Goal: Check status: Check status

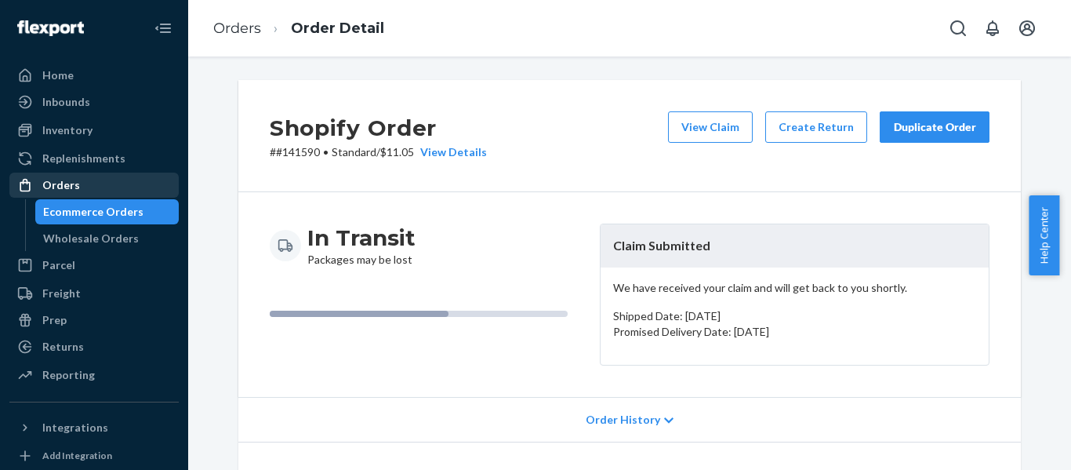
click at [60, 178] on div "Orders" at bounding box center [61, 185] width 38 height 16
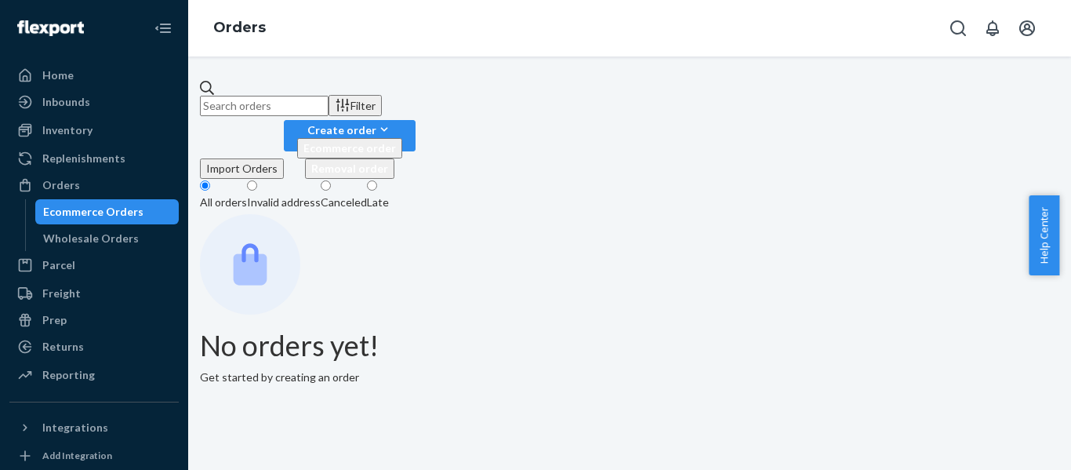
click at [329, 96] on input "text" at bounding box center [264, 106] width 129 height 20
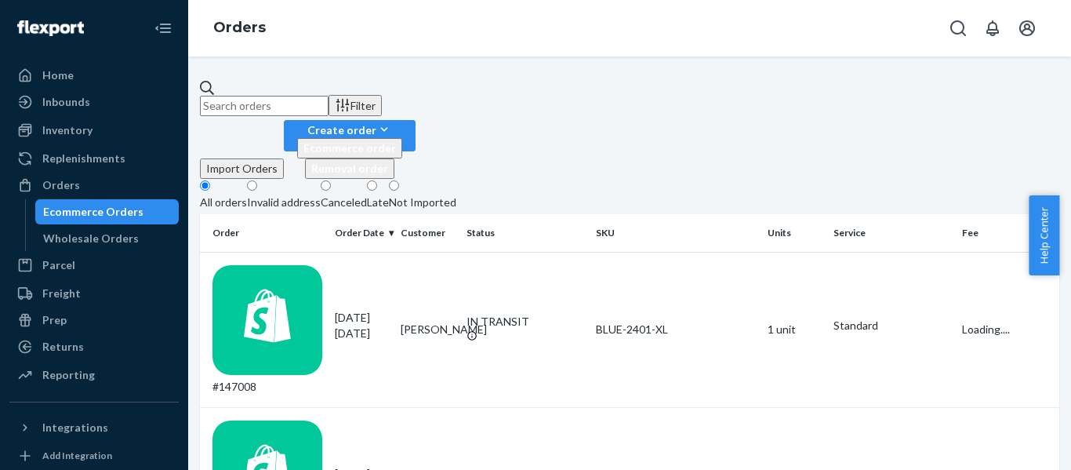
paste input "[EMAIL_ADDRESS][DOMAIN_NAME]"
type input "[EMAIL_ADDRESS][DOMAIN_NAME]"
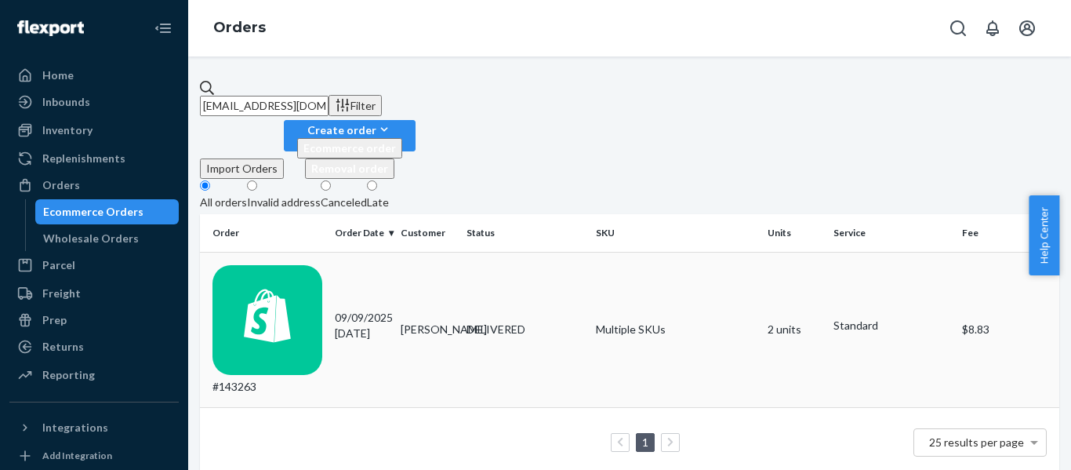
click at [256, 265] on div "#143263" at bounding box center [268, 329] width 110 height 129
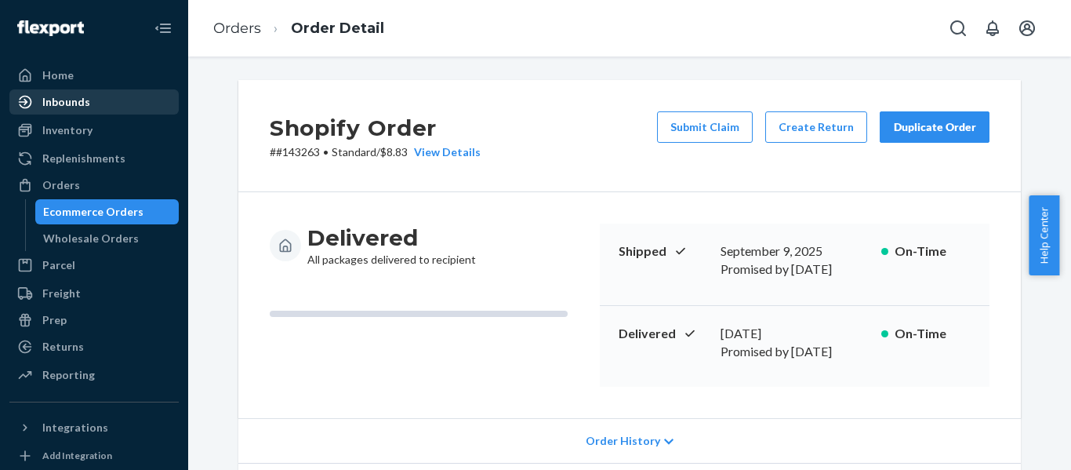
drag, startPoint x: 100, startPoint y: 108, endPoint x: 147, endPoint y: 101, distance: 47.6
click at [101, 108] on div "Inbounds" at bounding box center [94, 102] width 166 height 22
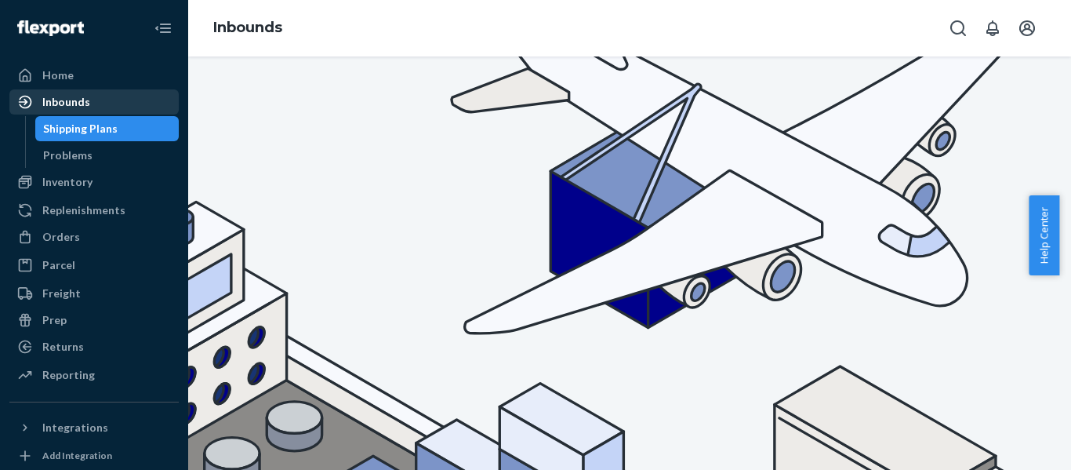
click at [61, 101] on div "Inbounds" at bounding box center [66, 102] width 48 height 16
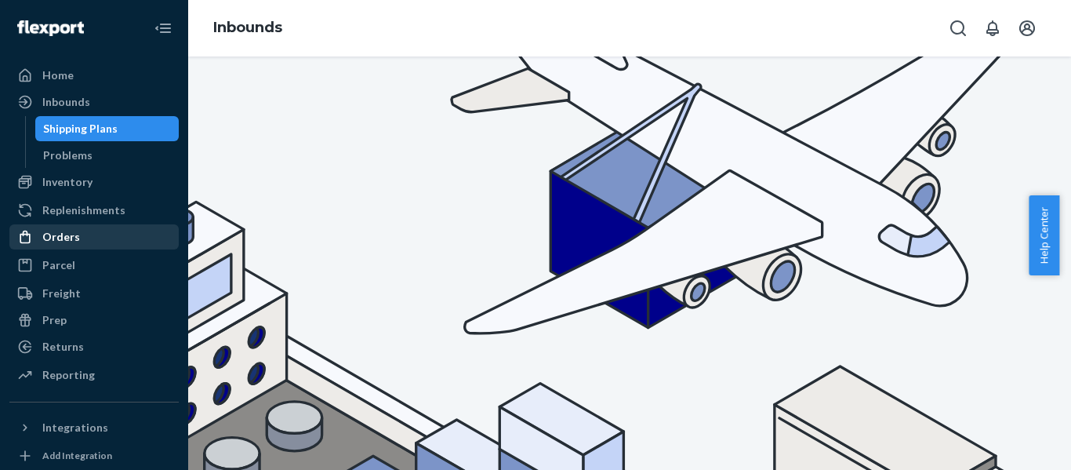
click at [129, 238] on div "Orders" at bounding box center [94, 237] width 166 height 22
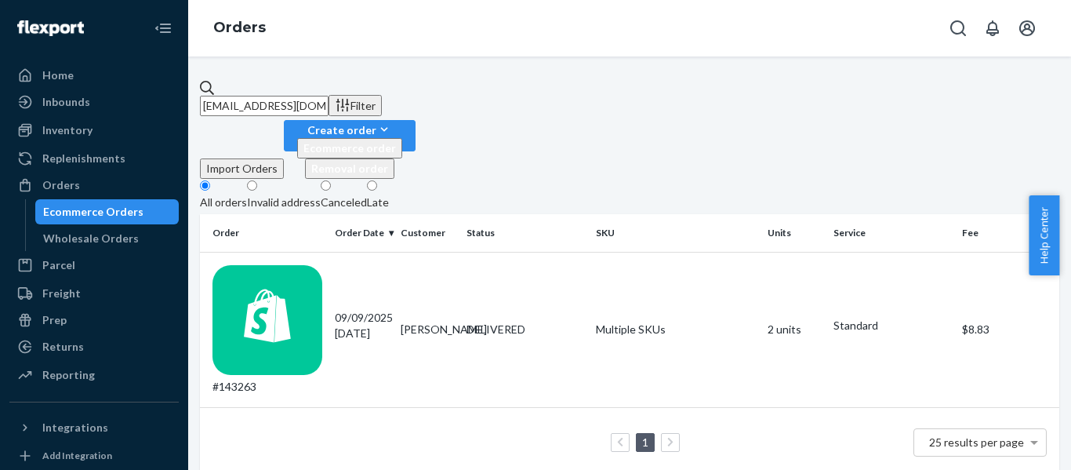
click at [329, 96] on input "[EMAIL_ADDRESS][DOMAIN_NAME]" at bounding box center [264, 106] width 129 height 20
click at [254, 265] on div "#143263" at bounding box center [268, 329] width 110 height 129
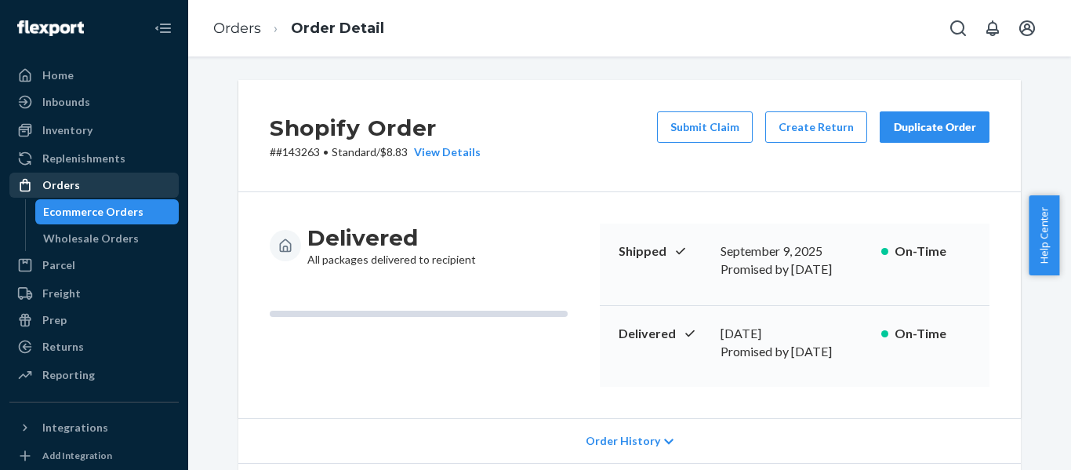
click at [49, 187] on div "Orders" at bounding box center [61, 185] width 38 height 16
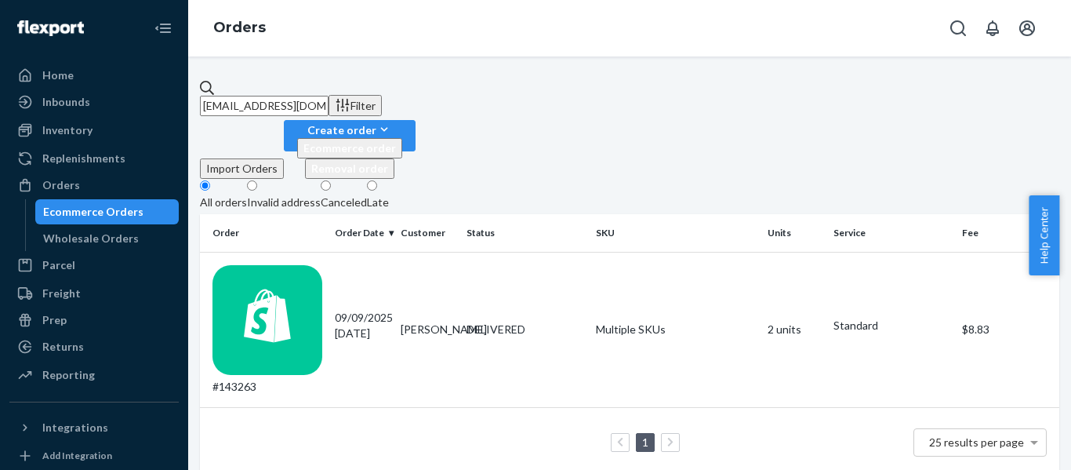
drag, startPoint x: 377, startPoint y: 94, endPoint x: 177, endPoint y: 85, distance: 199.5
click at [177, 85] on div "Home Inbounds Shipping Plans Problems Inventory Products Replenishments Orders …" at bounding box center [535, 235] width 1071 height 470
paste input "143263"
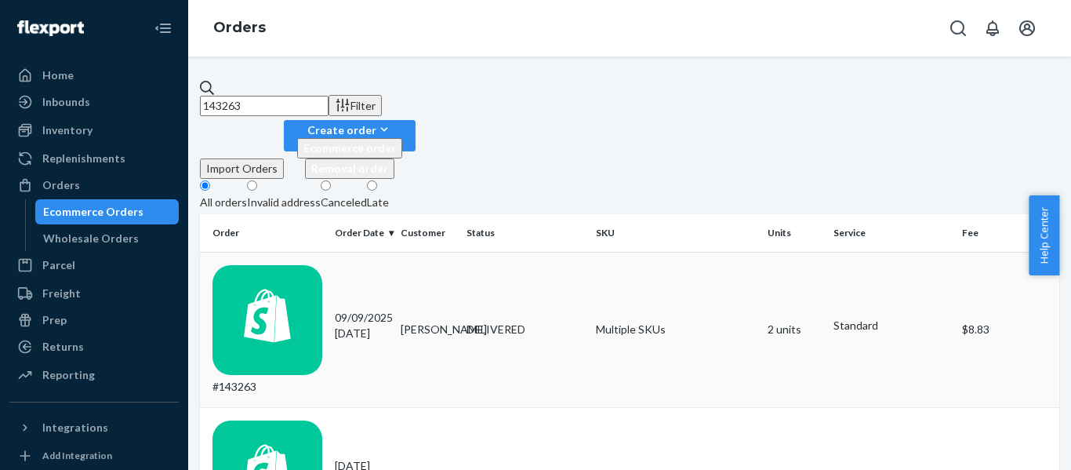
type input "143263"
click at [285, 265] on div "#143263" at bounding box center [268, 329] width 110 height 129
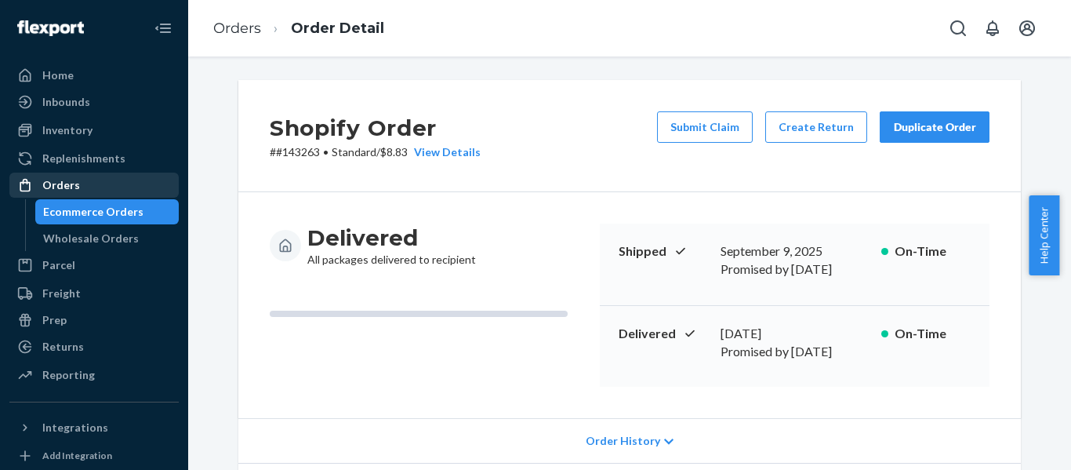
click at [84, 176] on div "Orders" at bounding box center [94, 185] width 166 height 22
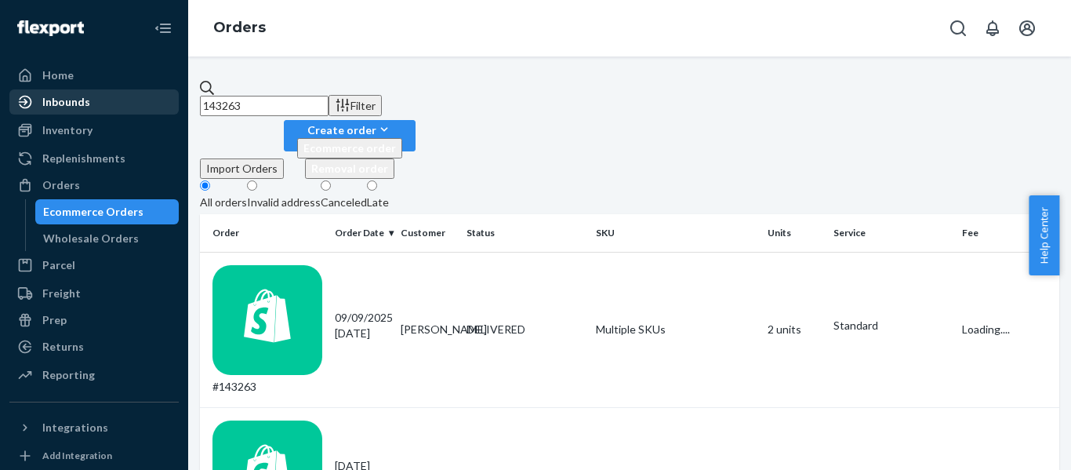
drag, startPoint x: 407, startPoint y: 101, endPoint x: 160, endPoint y: 111, distance: 247.3
click at [160, 111] on div "Home Inbounds Shipping Plans Problems Inventory Products Replenishments Orders …" at bounding box center [535, 235] width 1071 height 470
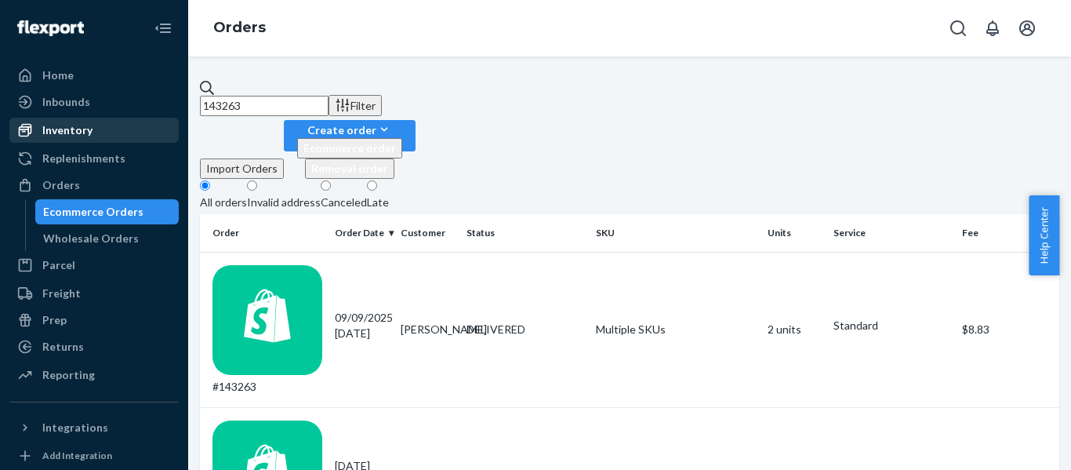
paste input "#147365 Complete"
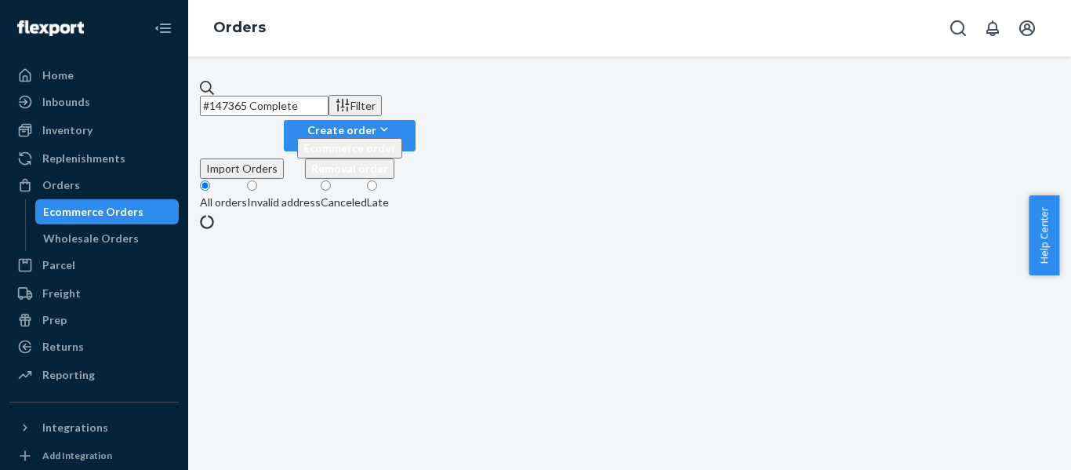
drag, startPoint x: 284, startPoint y: 100, endPoint x: 470, endPoint y: 74, distance: 187.7
click at [470, 74] on div "#147365 Complete Filter Import Orders Create order Ecommerce order Removal orde…" at bounding box center [629, 262] width 883 height 413
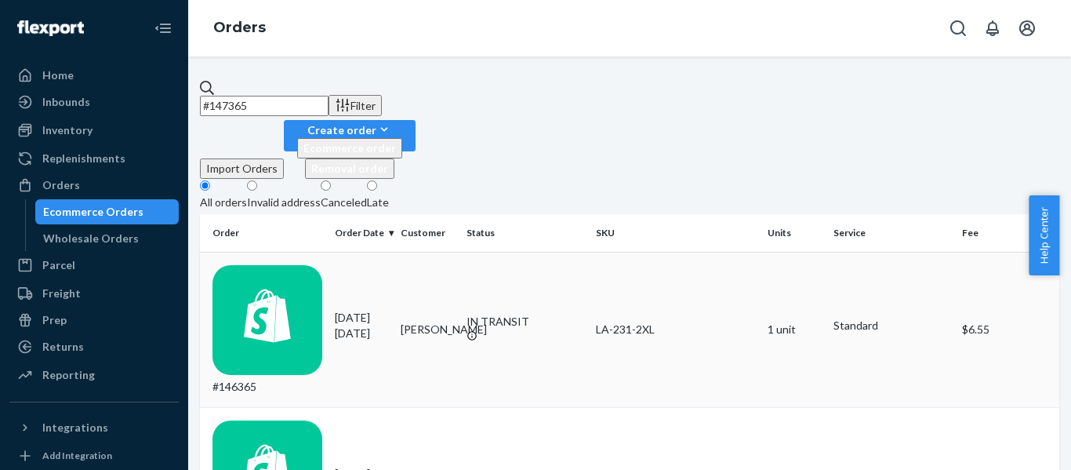
type input "#147365"
click at [278, 264] on td "#146365" at bounding box center [264, 329] width 129 height 155
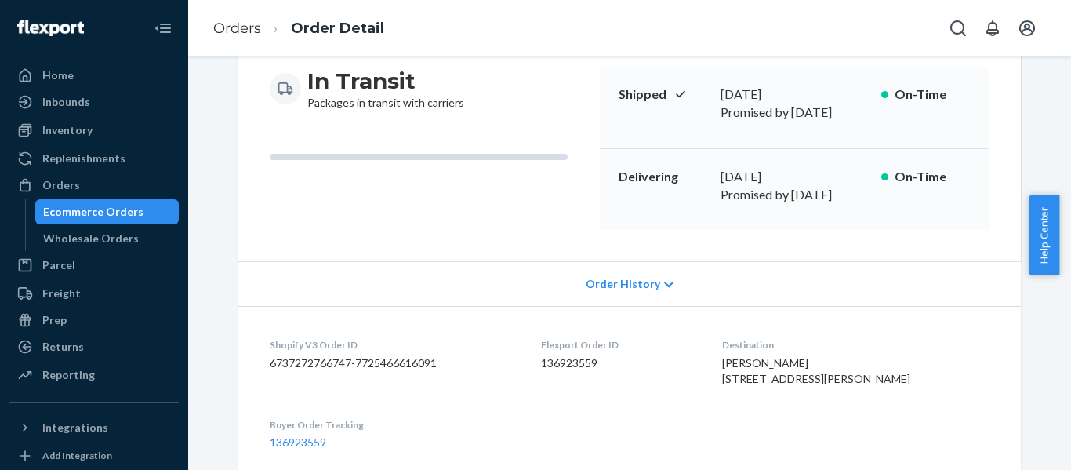
scroll to position [235, 0]
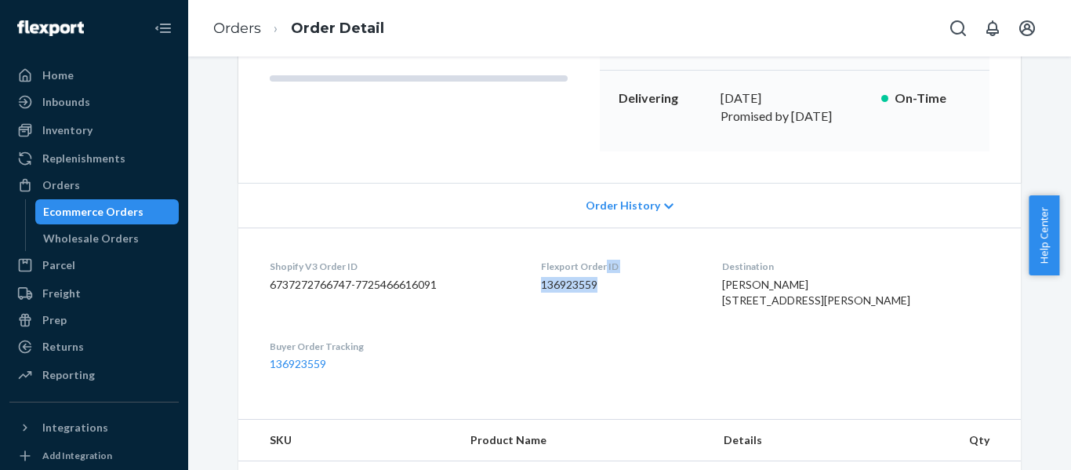
drag, startPoint x: 632, startPoint y: 257, endPoint x: 618, endPoint y: 231, distance: 30.2
click at [618, 231] on dl "Shopify V3 Order ID 6737272766747-7725466616091 Flexport Order ID 136923559 Des…" at bounding box center [629, 314] width 783 height 175
copy div "ID 136923559"
